Goal: Information Seeking & Learning: Understand process/instructions

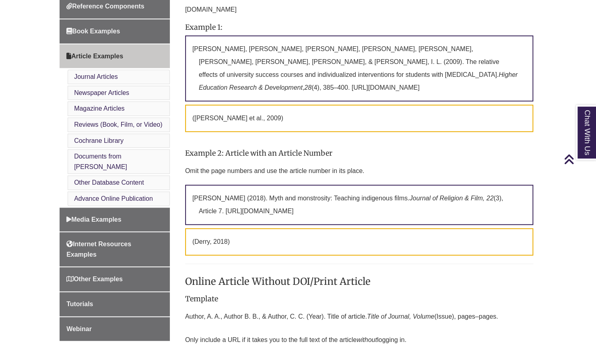
scroll to position [322, 0]
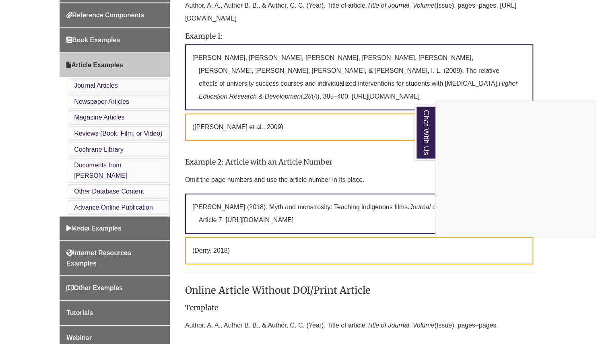
drag, startPoint x: 492, startPoint y: 83, endPoint x: 276, endPoint y: 75, distance: 216.1
click at [277, 76] on div "Chat With Us" at bounding box center [298, 172] width 596 height 344
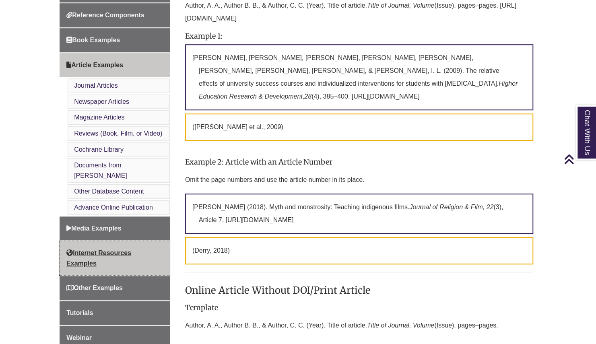
click at [101, 249] on span "Internet Resources Examples" at bounding box center [98, 257] width 65 height 17
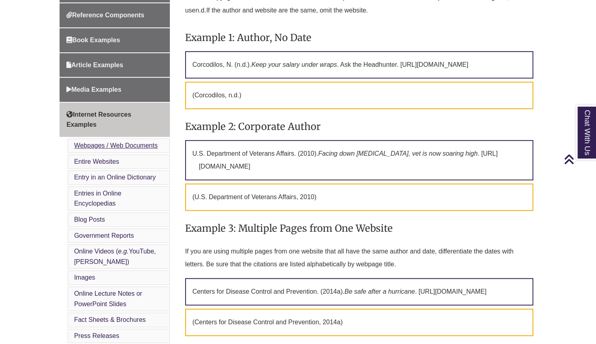
scroll to position [402, 0]
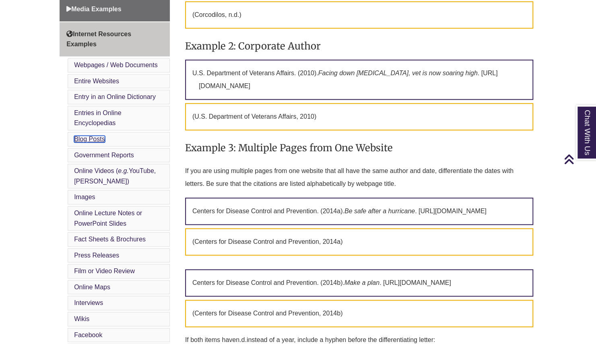
click at [89, 136] on link "Blog Posts" at bounding box center [89, 139] width 31 height 7
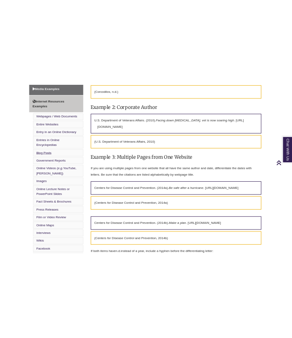
scroll to position [1882, 0]
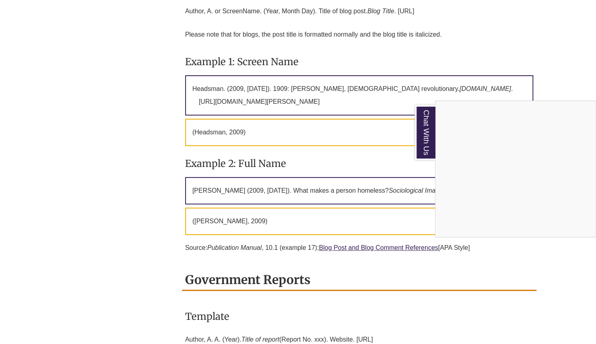
click at [339, 146] on div "Chat With Us" at bounding box center [298, 172] width 596 height 344
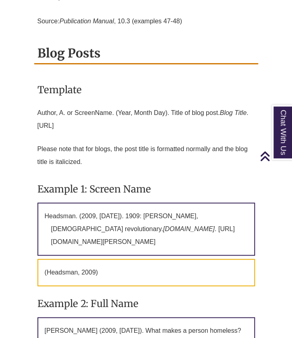
scroll to position [2686, 0]
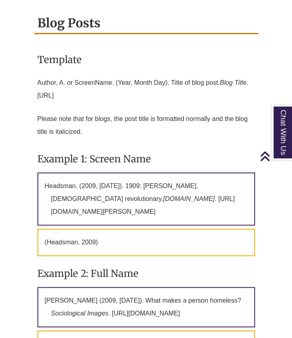
drag, startPoint x: 141, startPoint y: 257, endPoint x: 35, endPoint y: 203, distance: 118.7
click at [35, 203] on div "Template Author, A. or ScreenName. (Year, Month Day). Title of blog post. Blog …" at bounding box center [146, 219] width 224 height 355
copy p "Headsman. (2009, August 17). 1909: Madanlal Dhingra, Indian revolutionary. Exec…"
